Goal: Task Accomplishment & Management: Use online tool/utility

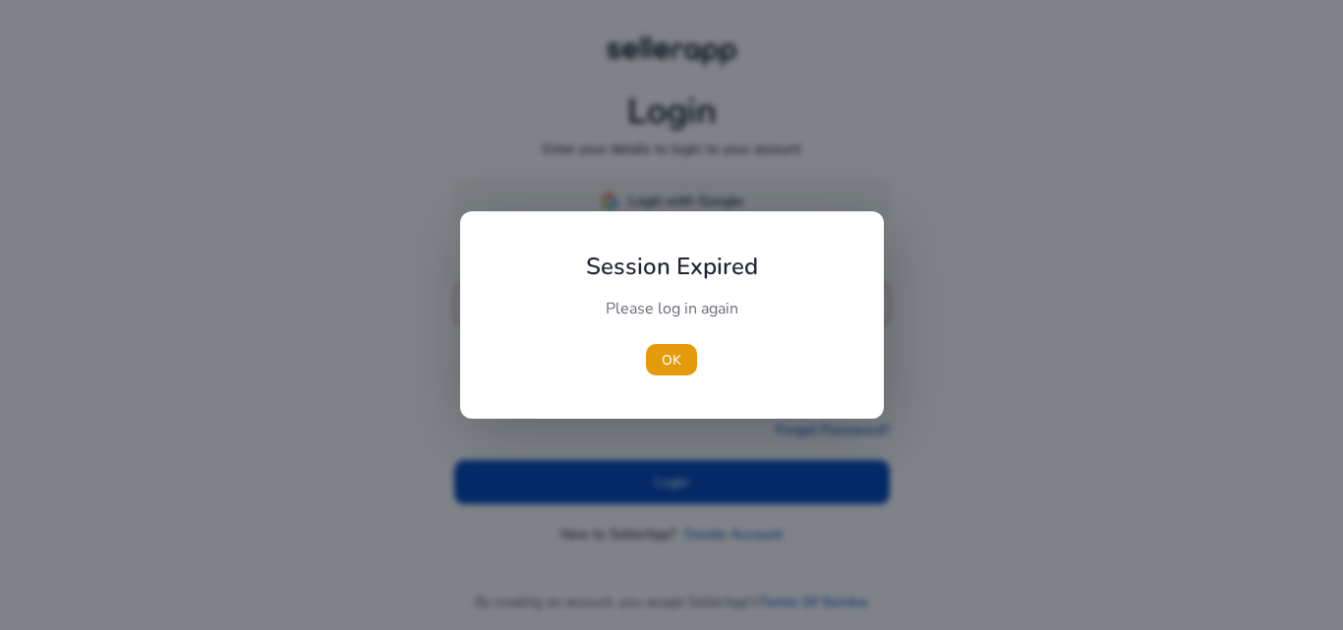
click at [732, 205] on div at bounding box center [671, 315] width 1343 height 630
click at [658, 357] on span "button" at bounding box center [671, 359] width 51 height 47
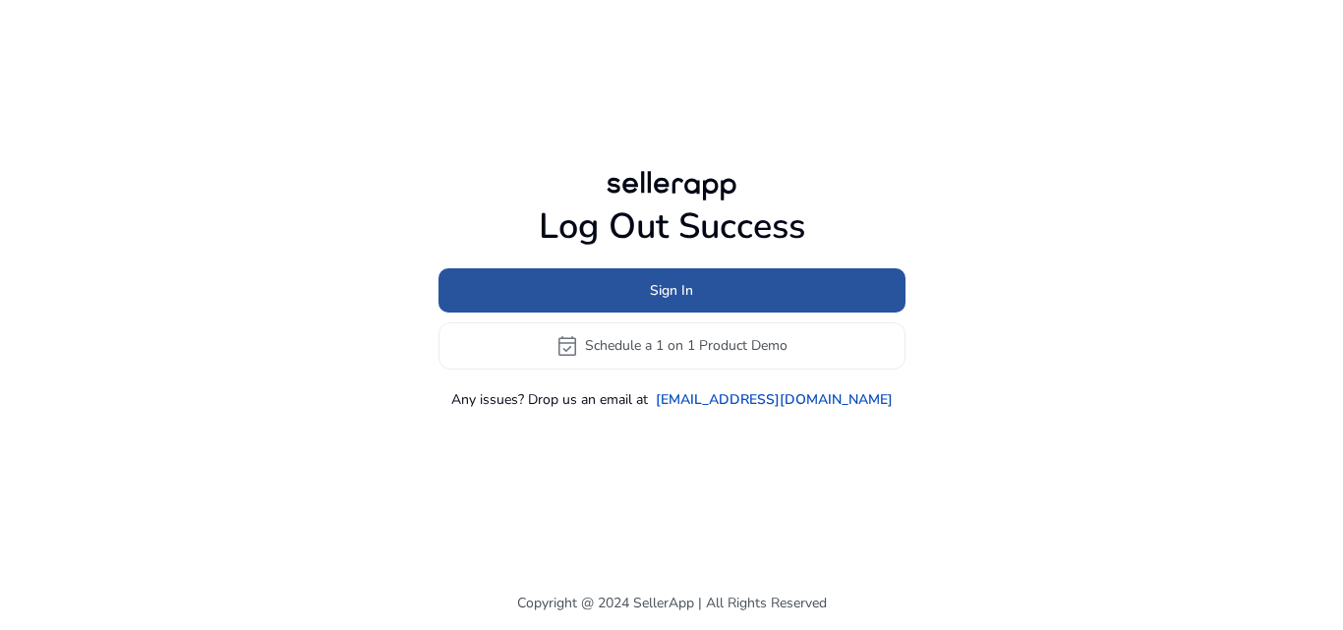
click at [688, 280] on span "Sign In" at bounding box center [671, 290] width 43 height 21
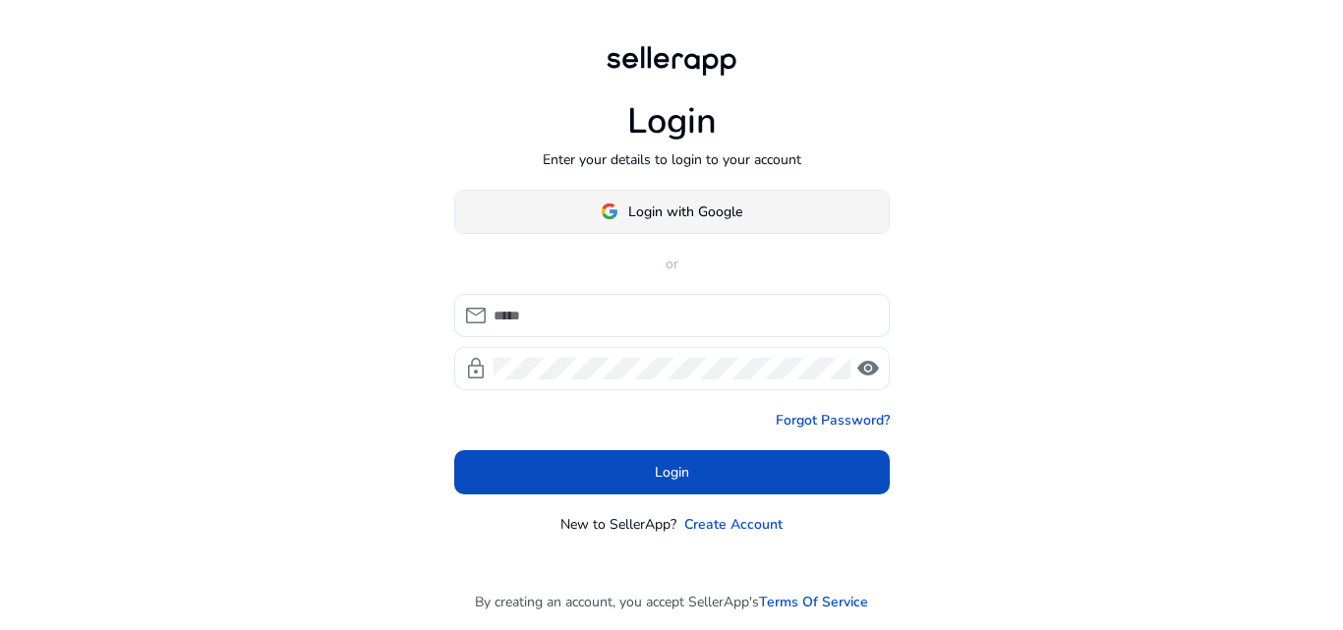
click at [702, 217] on span "Login with Google" at bounding box center [685, 211] width 114 height 21
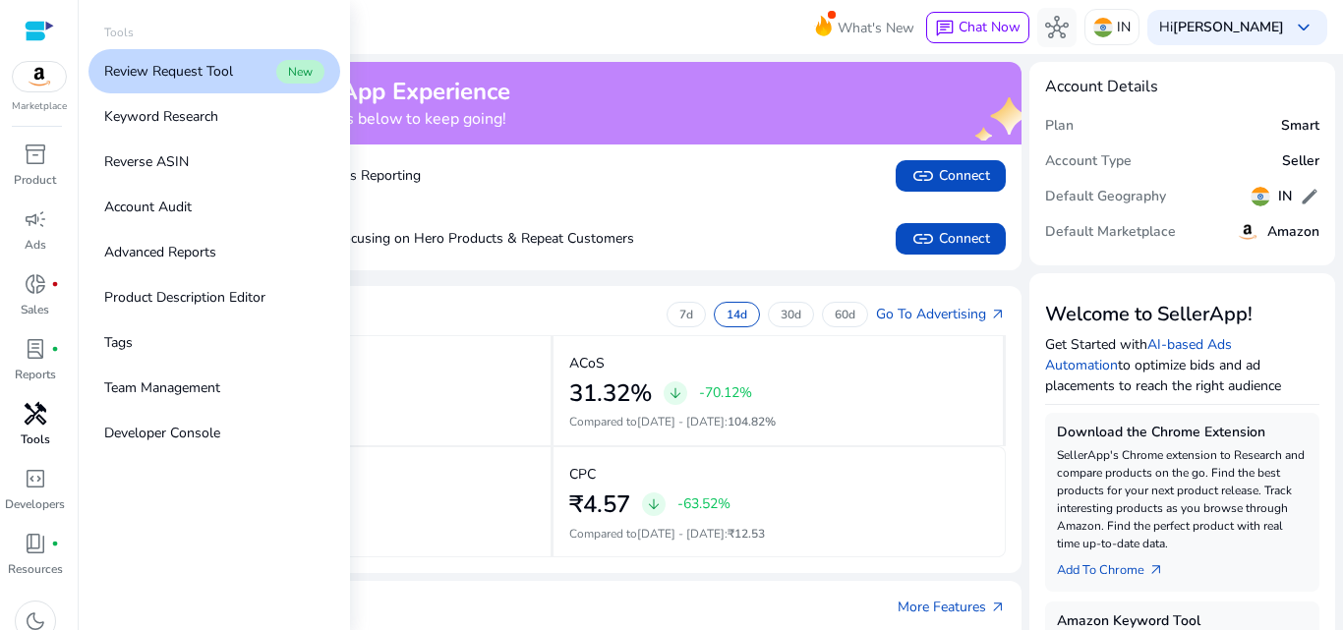
click at [43, 410] on span "handyman" at bounding box center [36, 414] width 24 height 24
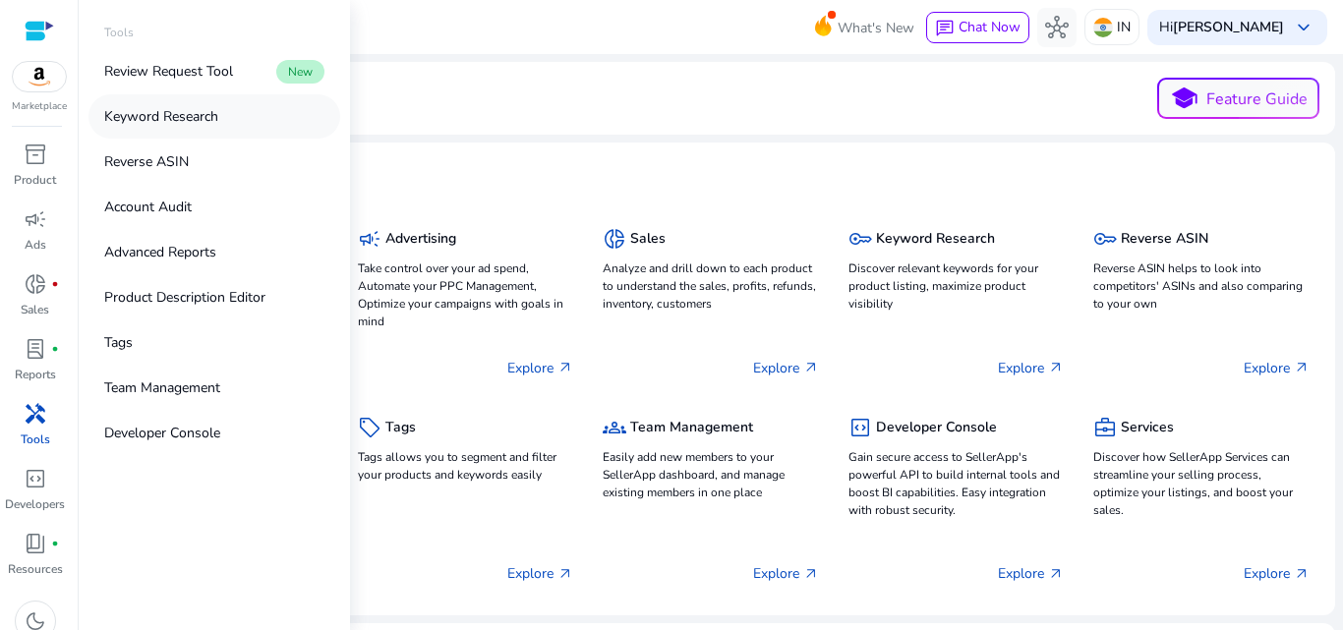
click at [174, 115] on p "Keyword Research" at bounding box center [161, 116] width 114 height 21
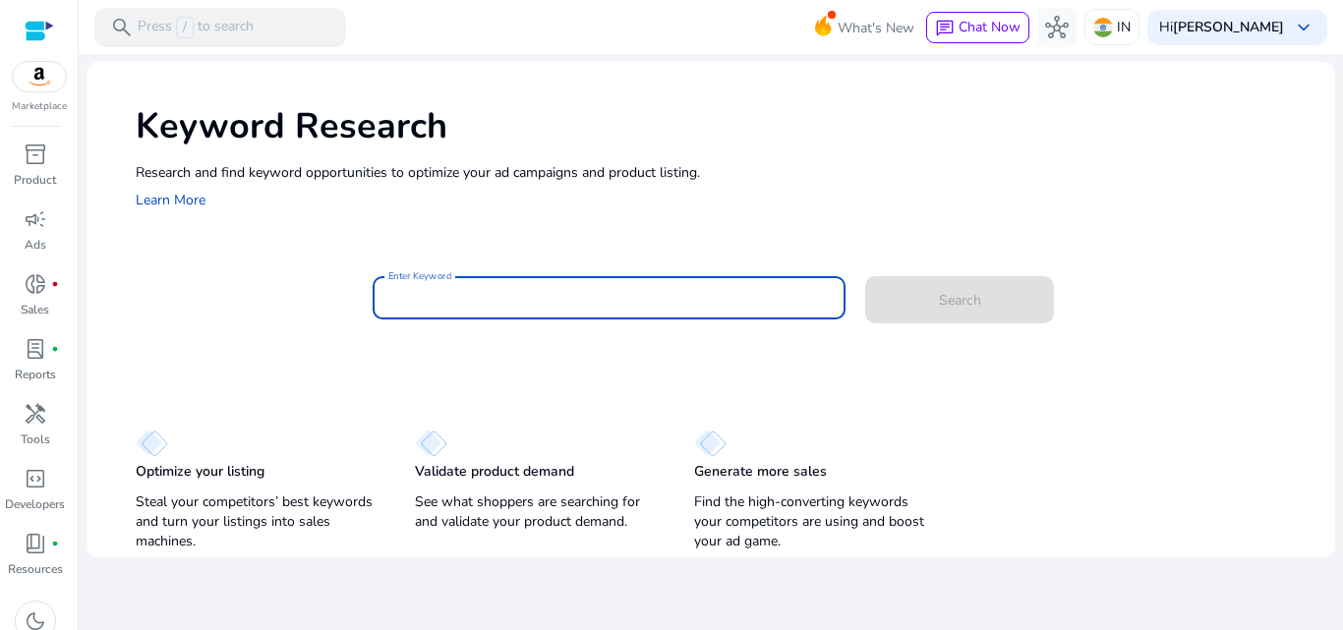
click at [703, 289] on input "Enter Keyword" at bounding box center [609, 298] width 442 height 22
paste input "**********"
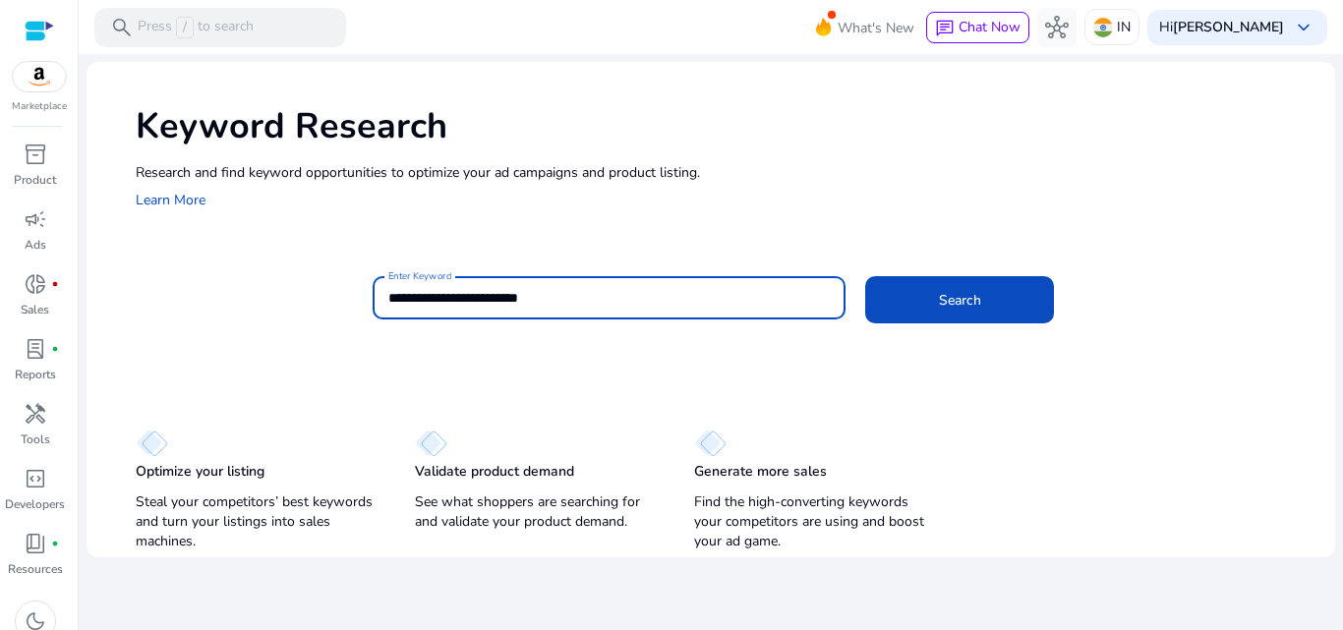
type input "**********"
click at [865, 276] on button "Search" at bounding box center [959, 299] width 189 height 47
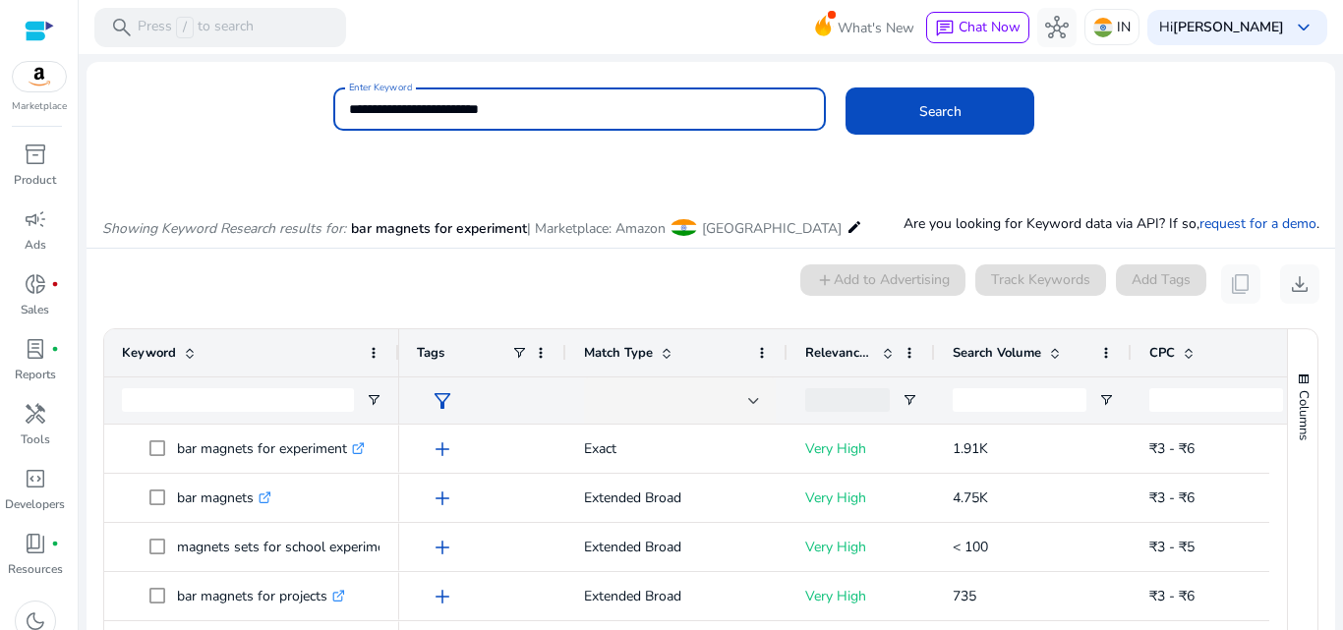
scroll to position [167, 0]
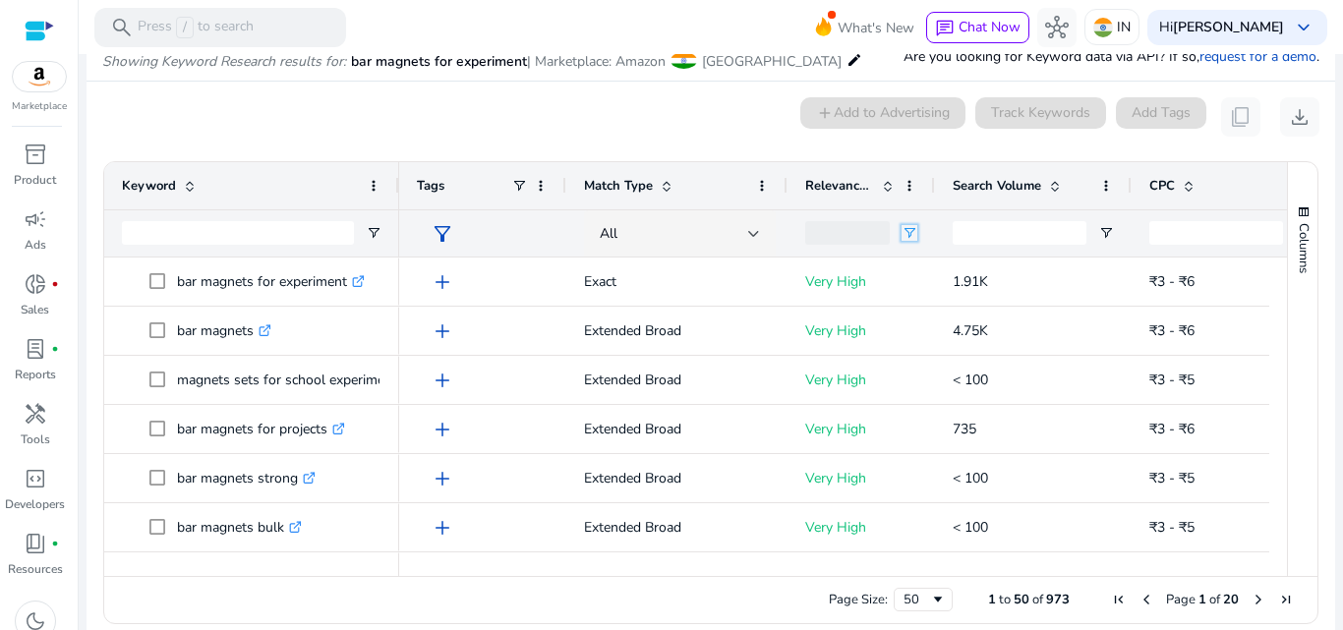
click at [912, 232] on span "Open Filter Menu" at bounding box center [909, 233] width 16 height 16
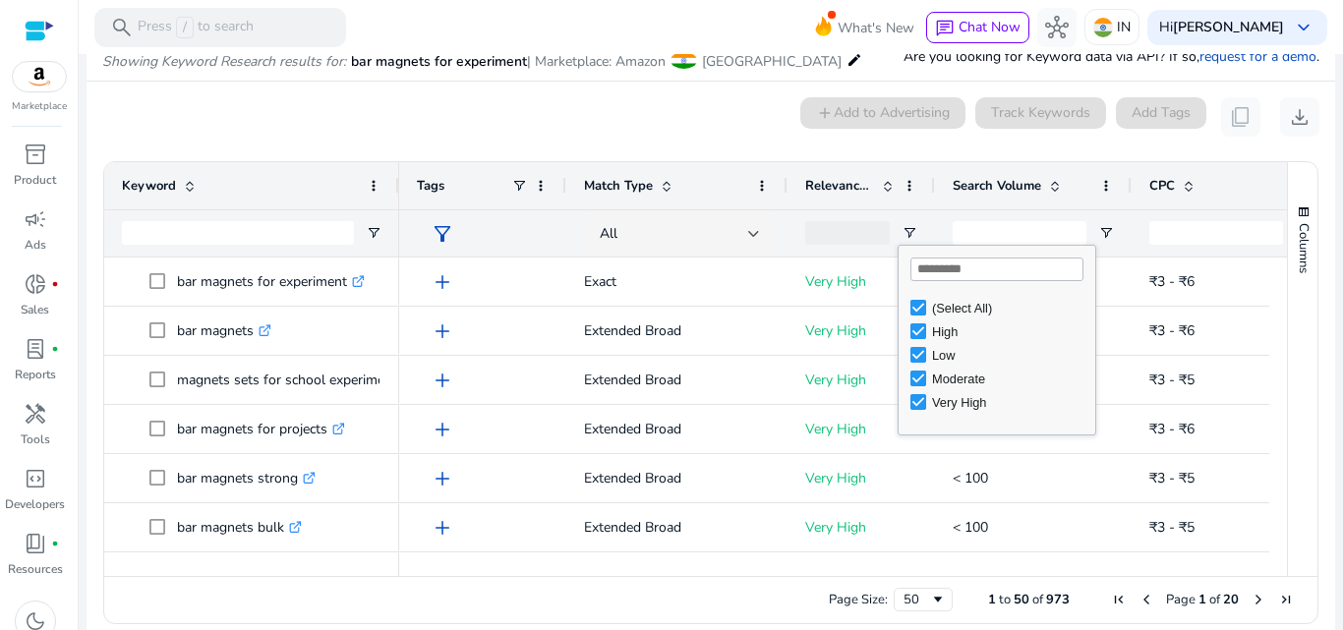
click at [1011, 184] on span "Search Volume" at bounding box center [996, 186] width 88 height 18
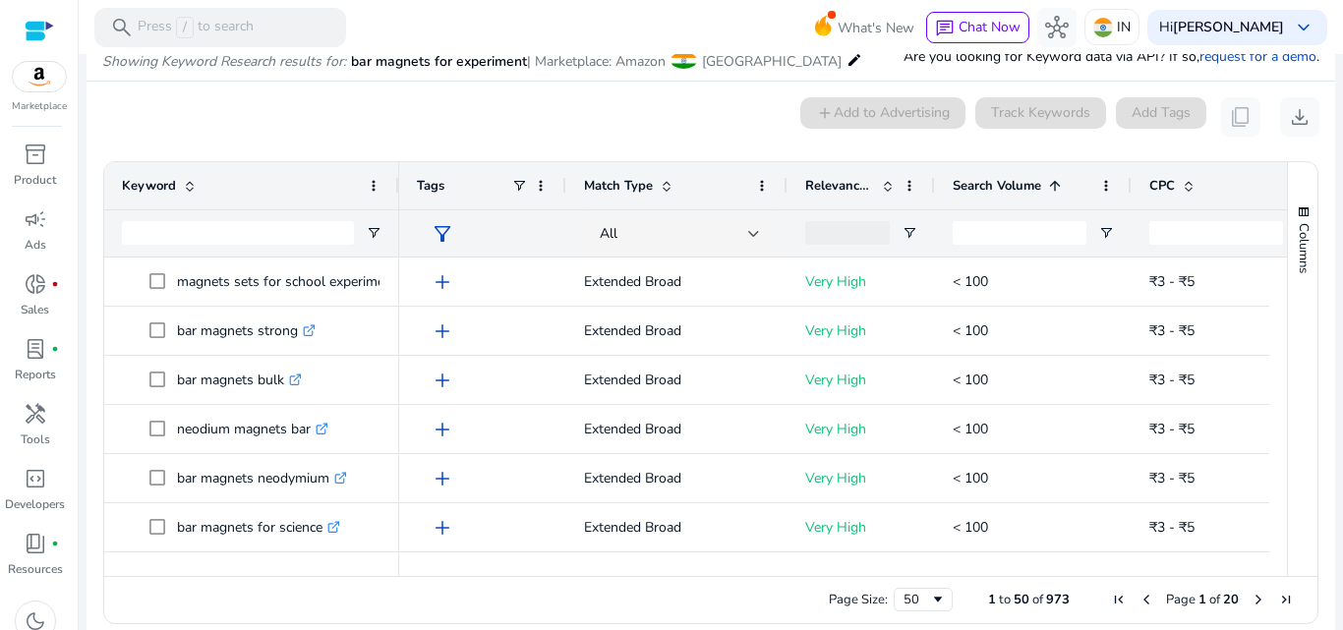
click at [1011, 184] on span "Search Volume" at bounding box center [996, 186] width 88 height 18
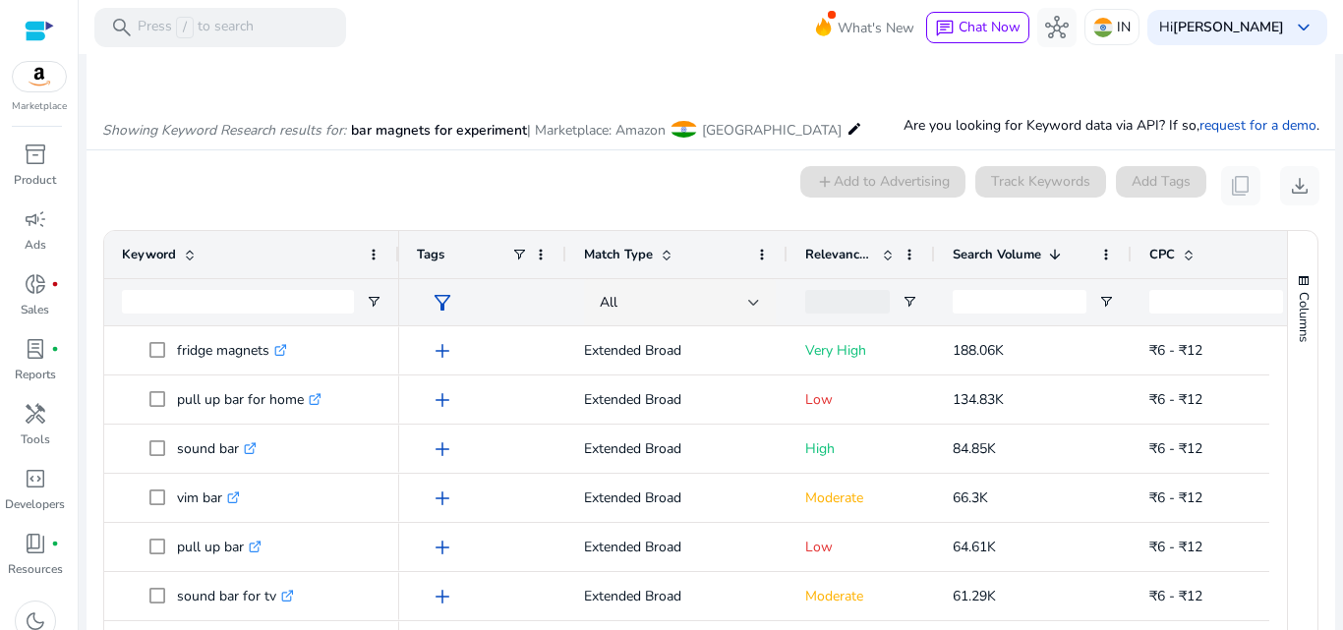
scroll to position [187, 0]
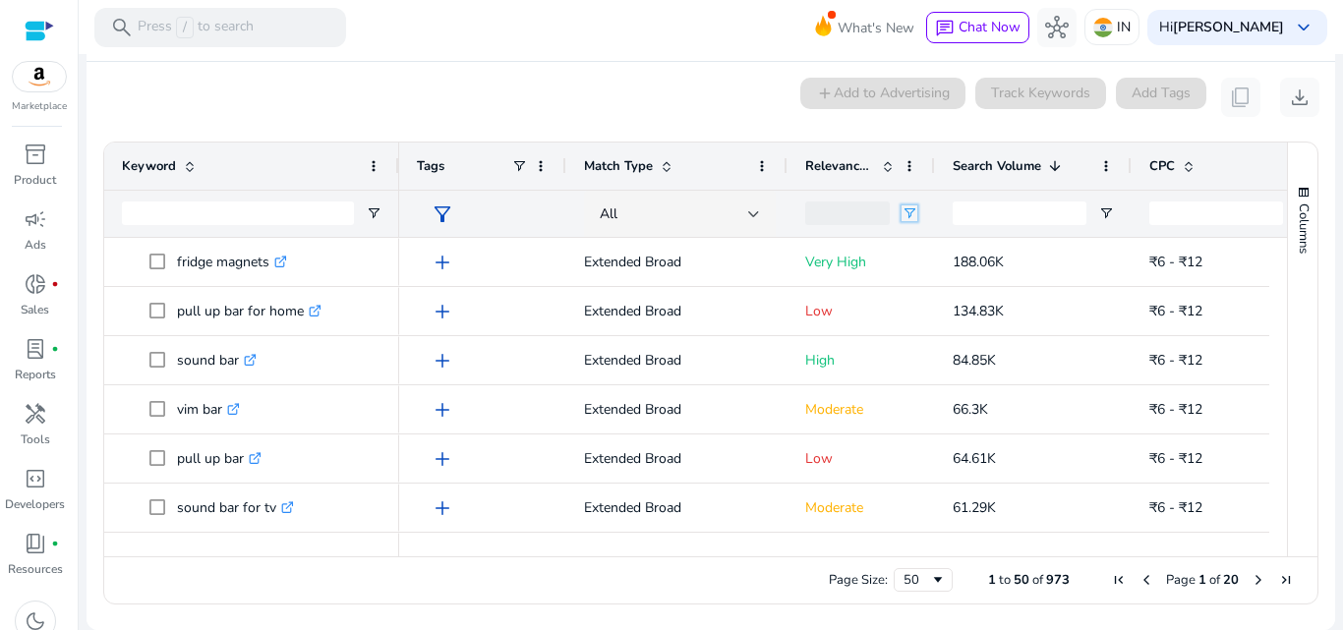
click at [908, 208] on span "Open Filter Menu" at bounding box center [909, 213] width 16 height 16
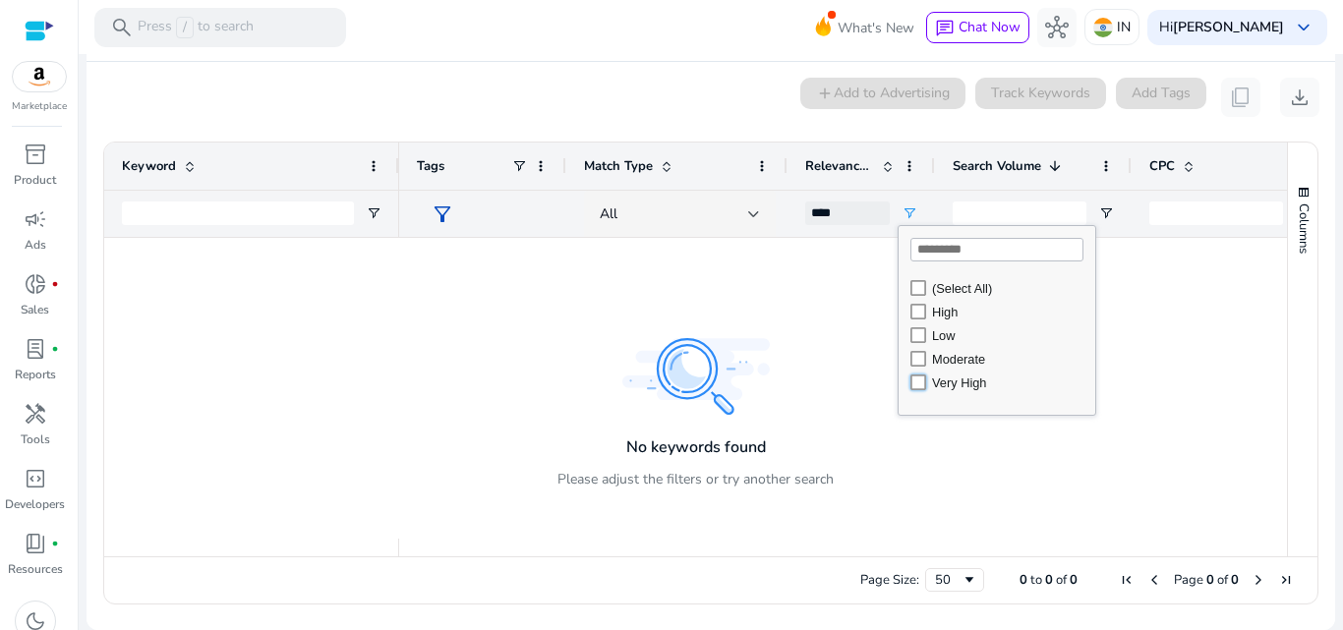
type input "**********"
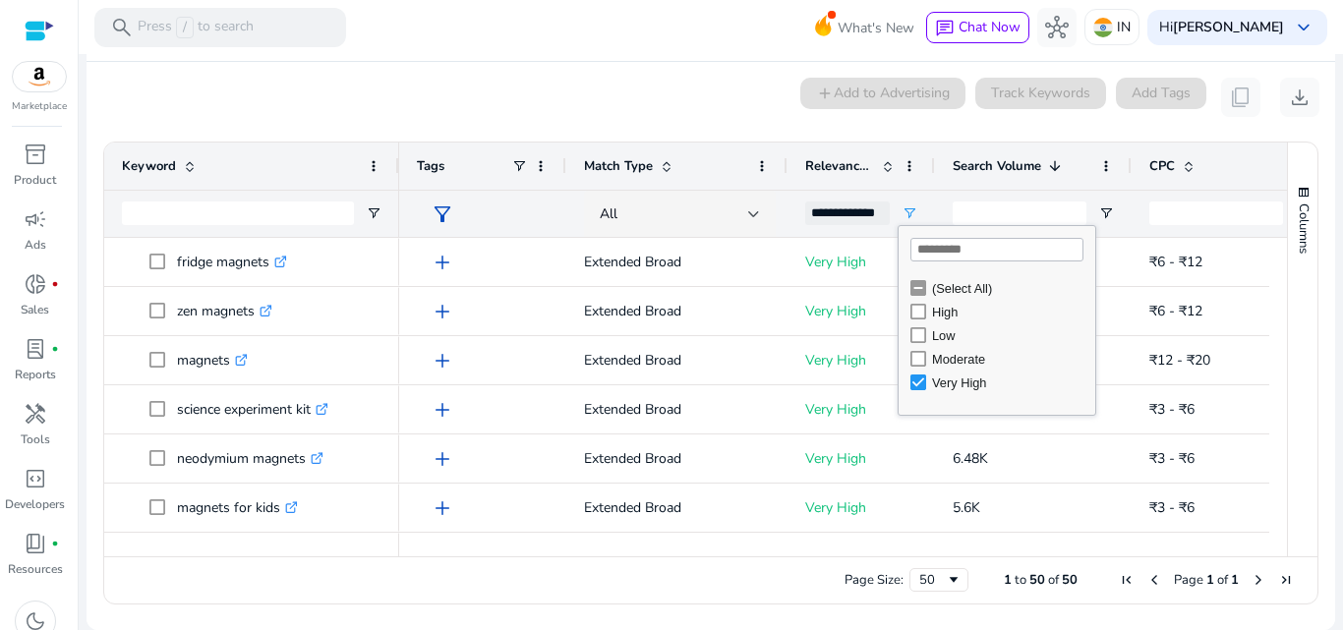
click at [700, 93] on div "0 keyword(s) selected add Add to Advertising Track Keywords Add Tags content_co…" at bounding box center [710, 97] width 1217 height 39
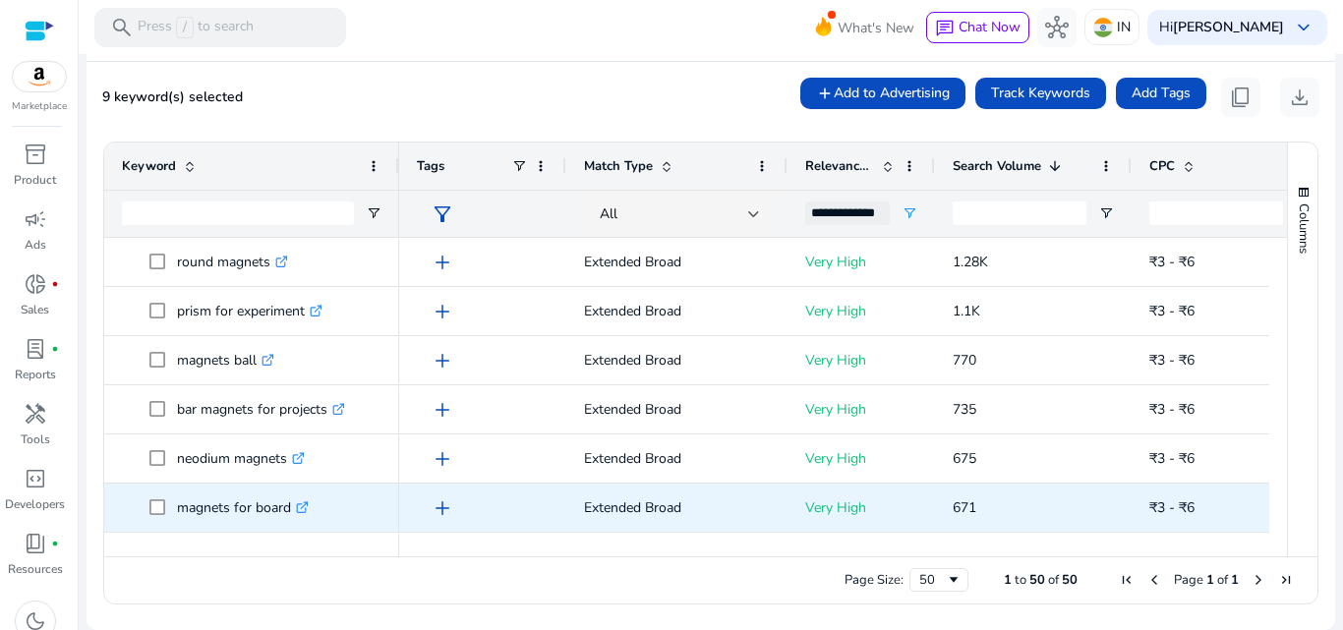
scroll to position [1081, 0]
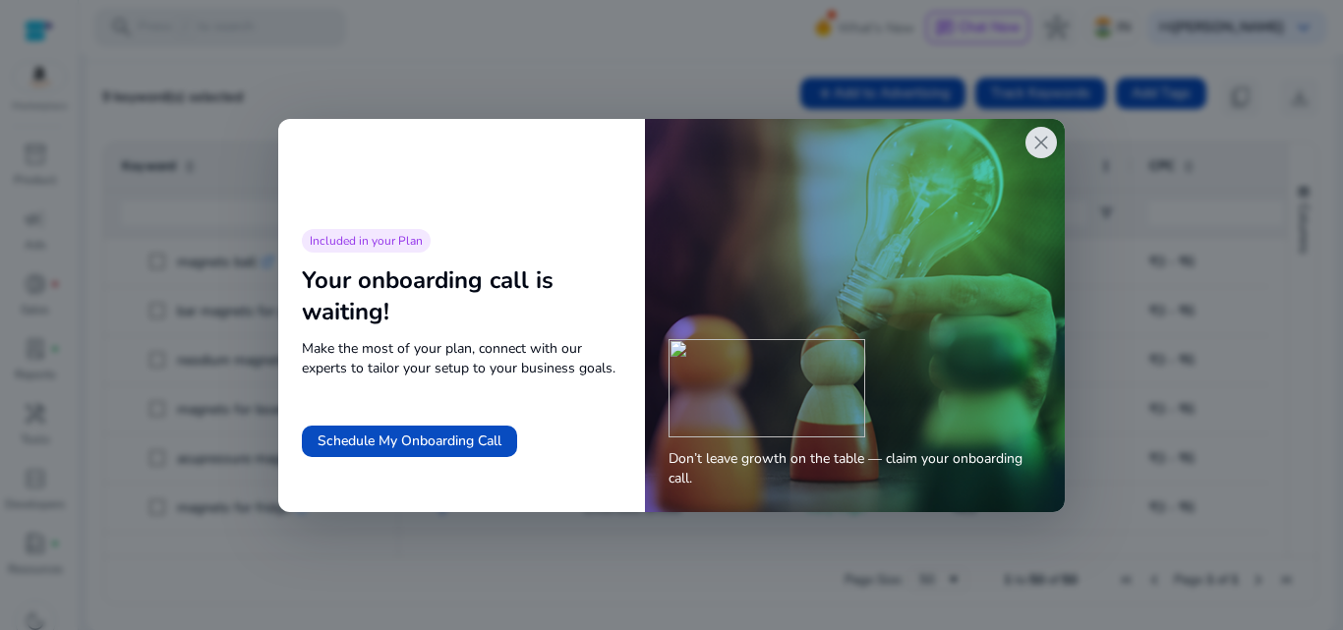
click at [1027, 140] on div "close" at bounding box center [1040, 142] width 31 height 31
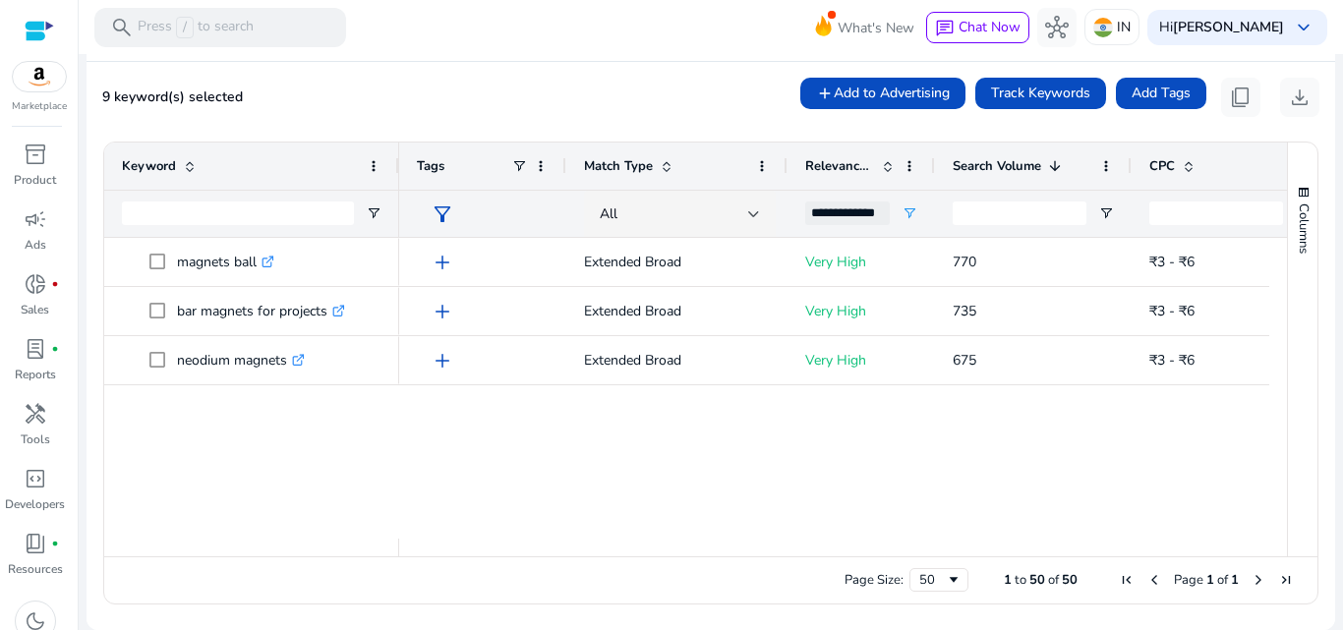
scroll to position [415, 0]
